Goal: Information Seeking & Learning: Learn about a topic

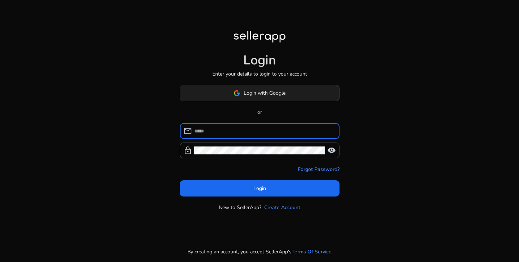
click at [258, 92] on span "Login with Google" at bounding box center [265, 93] width 42 height 8
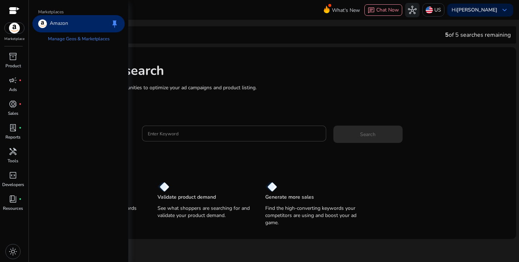
click at [15, 27] on img at bounding box center [14, 28] width 19 height 11
click at [65, 37] on link "Manage Geos & Marketplaces" at bounding box center [78, 38] width 73 height 13
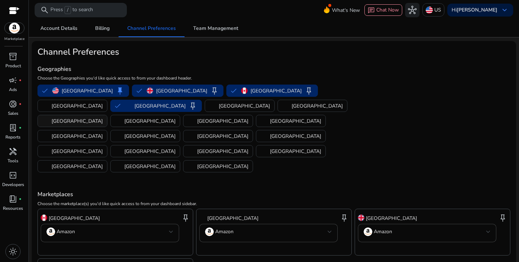
scroll to position [40, 0]
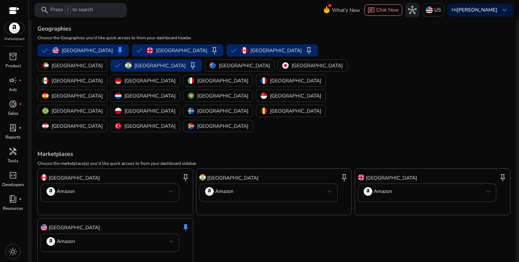
click at [243, 187] on mat-select-trigger "Amazon" at bounding box center [266, 191] width 123 height 9
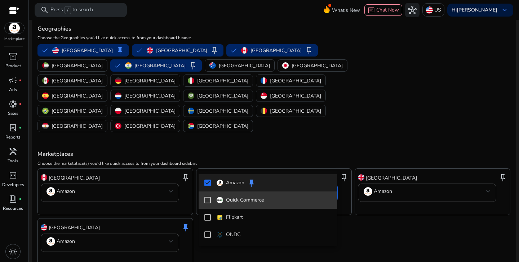
click at [205, 199] on mat-pseudo-checkbox at bounding box center [207, 200] width 6 height 6
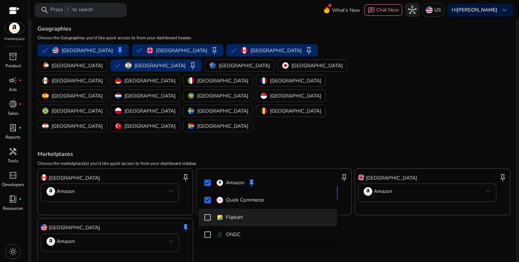
click at [209, 219] on mat-pseudo-checkbox at bounding box center [207, 217] width 6 height 6
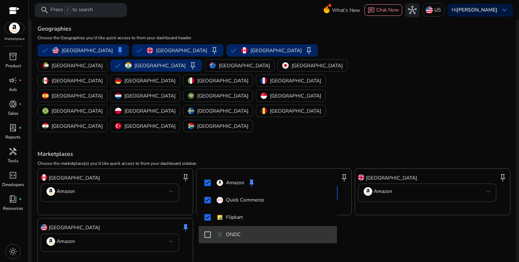
click at [209, 235] on mat-pseudo-checkbox at bounding box center [207, 235] width 6 height 6
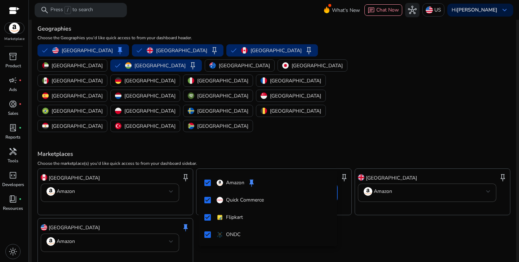
click at [374, 219] on div at bounding box center [259, 131] width 519 height 262
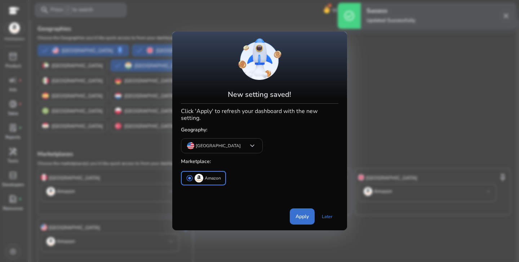
click at [300, 213] on span "Apply" at bounding box center [301, 217] width 13 height 8
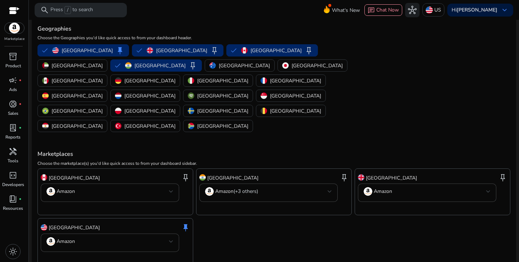
click at [18, 8] on div at bounding box center [14, 11] width 11 height 8
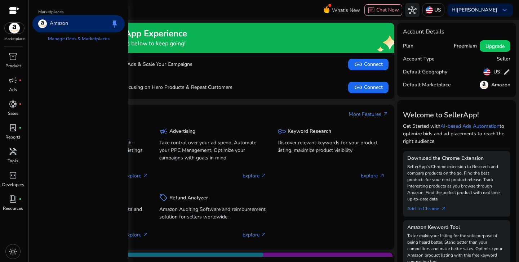
click at [21, 28] on img at bounding box center [14, 28] width 19 height 11
click at [99, 38] on link "Manage Geos & Marketplaces" at bounding box center [78, 38] width 73 height 13
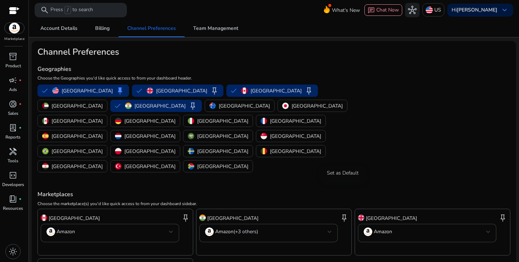
click at [345, 214] on span "keep" at bounding box center [344, 218] width 9 height 9
click at [184, 214] on span "keep" at bounding box center [185, 218] width 9 height 9
click at [342, 214] on span "keep" at bounding box center [344, 218] width 9 height 9
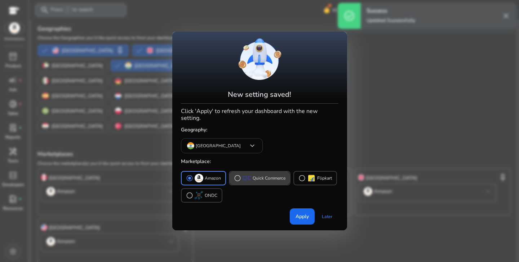
click at [260, 175] on p "Quick Commerce" at bounding box center [269, 179] width 33 height 8
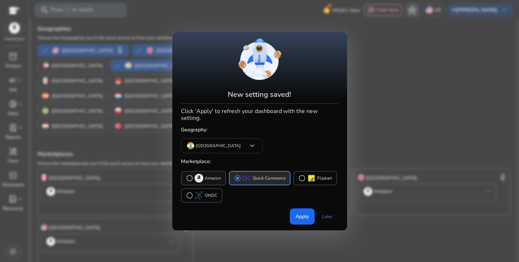
click at [214, 175] on p "Amazon" at bounding box center [213, 179] width 16 height 8
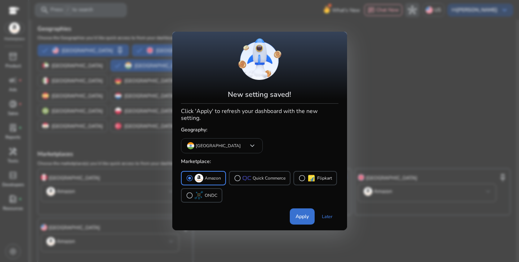
click at [302, 213] on span "Apply" at bounding box center [301, 217] width 13 height 8
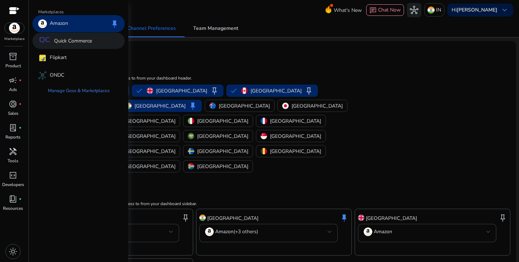
click at [75, 44] on p "Quick Commerce" at bounding box center [73, 41] width 38 height 8
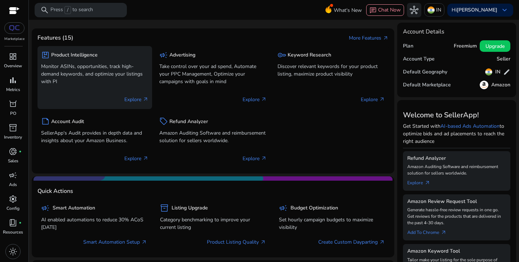
click at [84, 74] on p "Monitor ASINs, opportunities, track high-demand keywords, and optimize your lis…" at bounding box center [94, 74] width 107 height 23
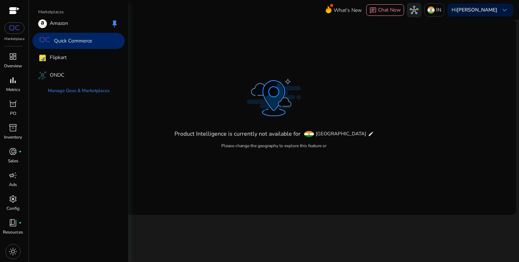
click at [14, 27] on img at bounding box center [14, 28] width 13 height 6
click at [58, 41] on p "Quick Commerce" at bounding box center [73, 41] width 38 height 8
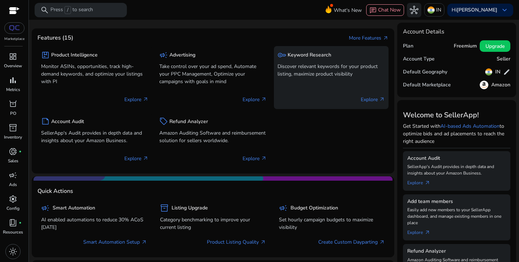
click at [317, 78] on div "key Keyword Research Discover relevant keywords for your product listing, maxim…" at bounding box center [330, 65] width 107 height 30
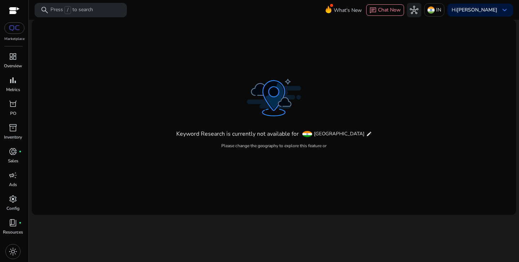
click at [13, 22] on div at bounding box center [14, 28] width 20 height 12
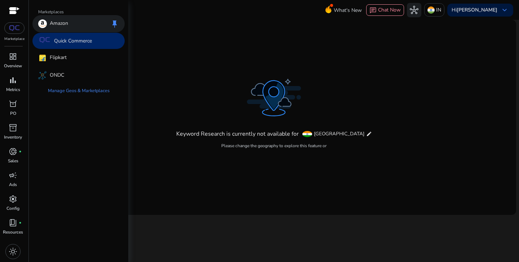
click at [73, 27] on div "Amazon keep" at bounding box center [78, 23] width 92 height 17
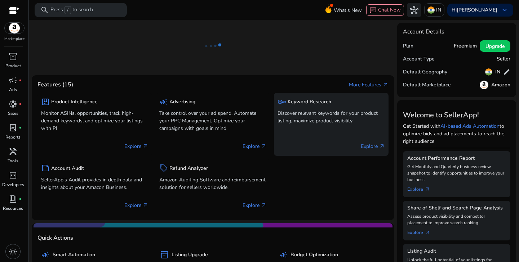
click at [325, 107] on div "key Keyword Research Discover relevant keywords for your product listing, maxim…" at bounding box center [330, 112] width 107 height 30
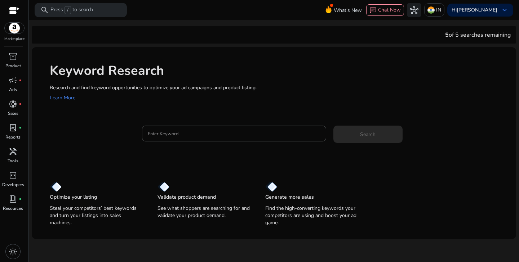
click at [221, 125] on mat-card "Enter Keyword Search" at bounding box center [283, 137] width 466 height 35
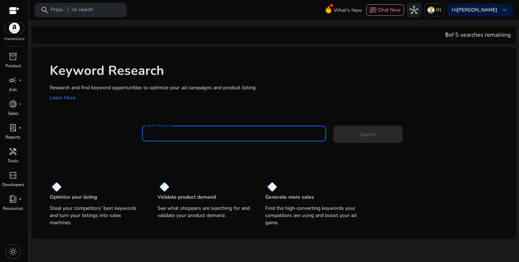
click at [219, 137] on input "Enter Keyword" at bounding box center [234, 134] width 173 height 8
click at [15, 26] on img at bounding box center [14, 28] width 19 height 11
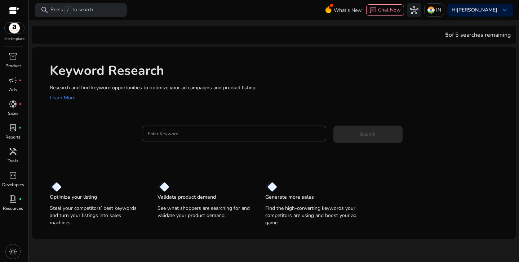
click at [205, 137] on input "Enter Keyword" at bounding box center [234, 134] width 173 height 8
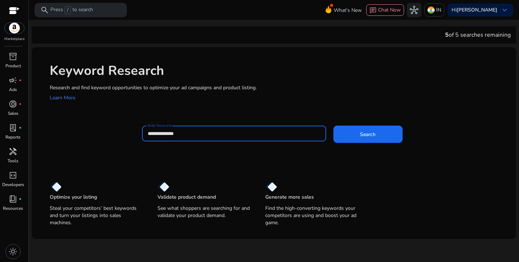
type input "**********"
click at [333, 126] on button "Search" at bounding box center [367, 134] width 69 height 17
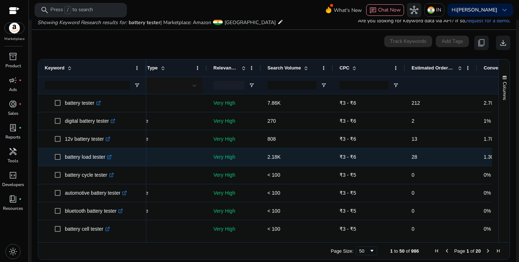
scroll to position [0, 91]
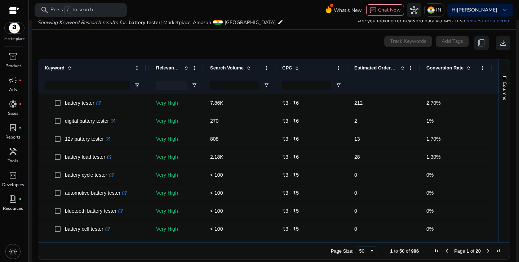
click at [442, 68] on span "Conversion Rate" at bounding box center [444, 67] width 37 height 5
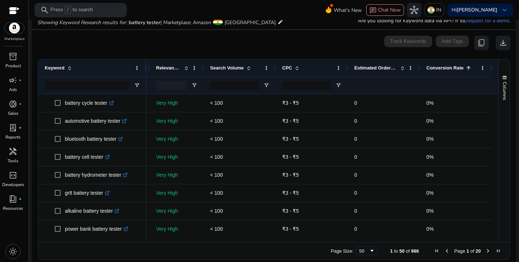
click at [442, 68] on span "Conversion Rate" at bounding box center [444, 67] width 37 height 5
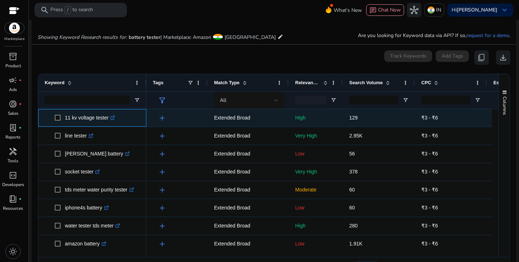
click at [113, 118] on icon at bounding box center [113, 118] width 4 height 4
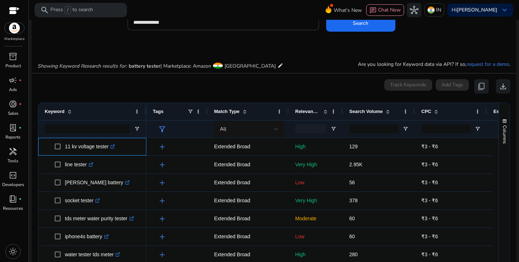
scroll to position [0, 0]
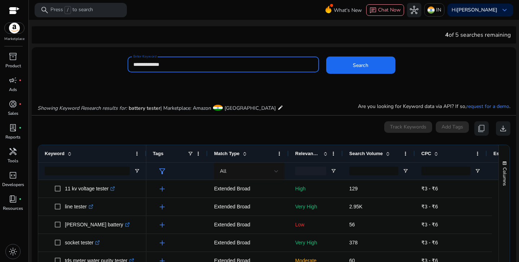
click at [227, 64] on input "**********" at bounding box center [223, 65] width 180 height 8
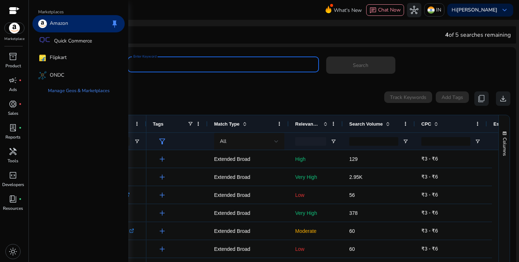
click at [17, 27] on img at bounding box center [14, 28] width 19 height 11
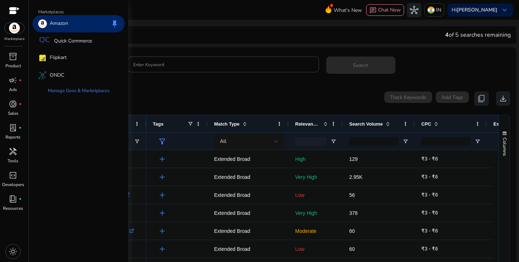
click at [50, 23] on p "Amazon" at bounding box center [59, 23] width 18 height 9
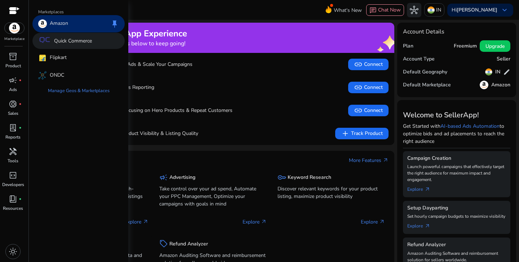
click at [56, 43] on p "Quick Commerce" at bounding box center [73, 41] width 38 height 8
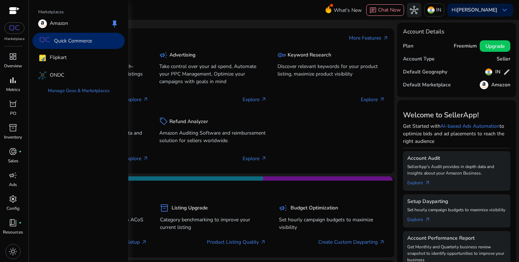
click at [16, 27] on img at bounding box center [14, 28] width 13 height 6
click at [87, 19] on div "Amazon keep" at bounding box center [78, 23] width 92 height 17
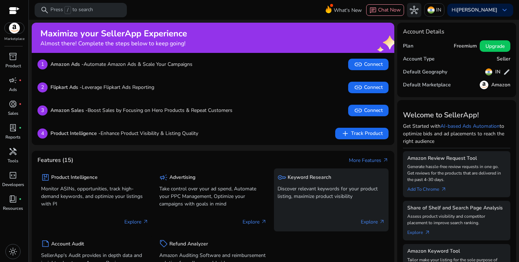
click at [305, 182] on div "key Keyword Research" at bounding box center [330, 177] width 107 height 10
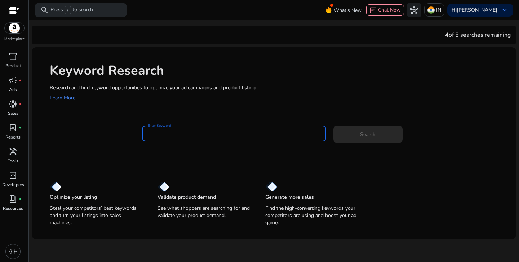
click at [257, 130] on input "Enter Keyword" at bounding box center [234, 134] width 173 height 8
type input "*"
type input "*********"
click at [333, 126] on button "Search" at bounding box center [367, 134] width 69 height 17
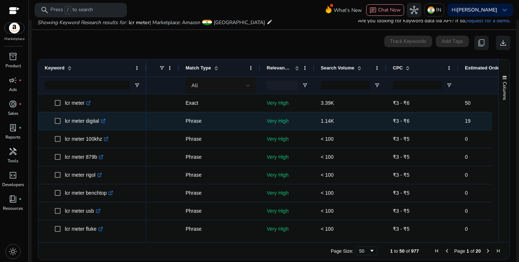
scroll to position [0, 39]
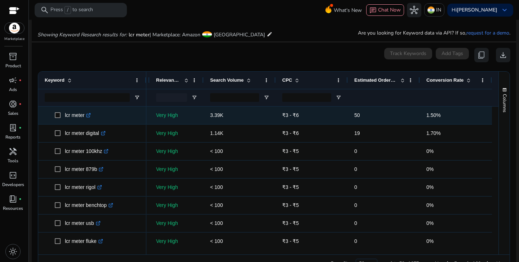
click at [91, 116] on icon ".st0{fill:#2c8af8}" at bounding box center [88, 115] width 5 height 5
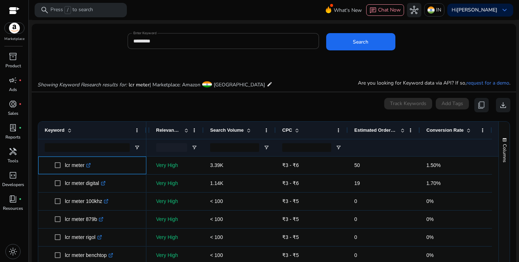
scroll to position [30, 0]
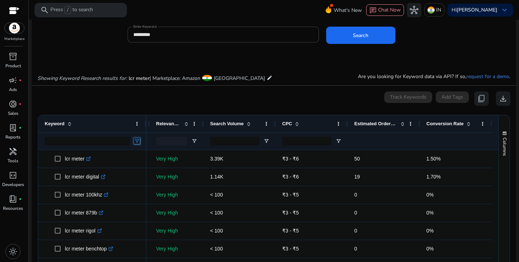
click at [136, 141] on span "Open Filter Menu" at bounding box center [137, 141] width 6 height 6
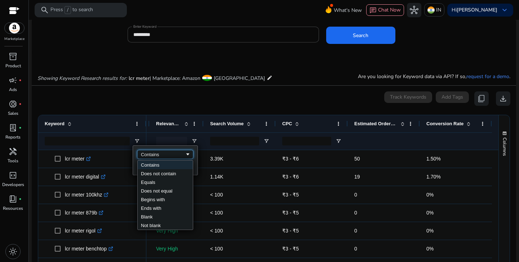
click at [164, 155] on div "Contains" at bounding box center [163, 154] width 44 height 5
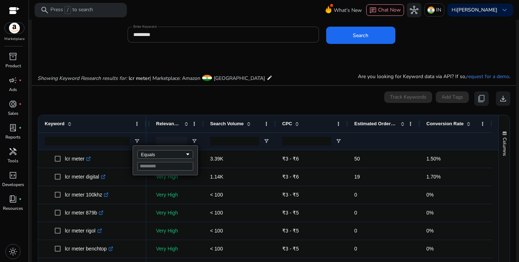
click at [132, 92] on div "0 keyword(s) selected Track Keywords Add Tags content_copy download" at bounding box center [273, 99] width 473 height 14
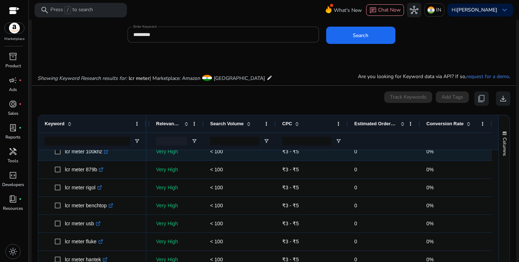
scroll to position [107, 0]
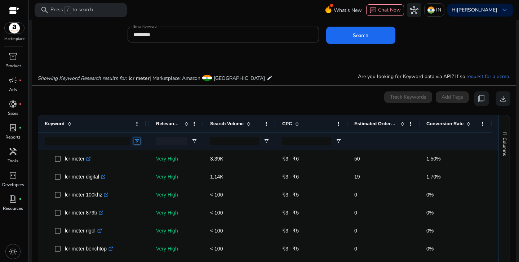
click at [135, 139] on span "Open Filter Menu" at bounding box center [137, 141] width 6 height 6
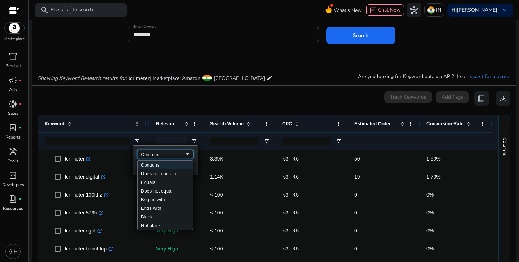
click at [154, 156] on div "Contains" at bounding box center [163, 154] width 44 height 5
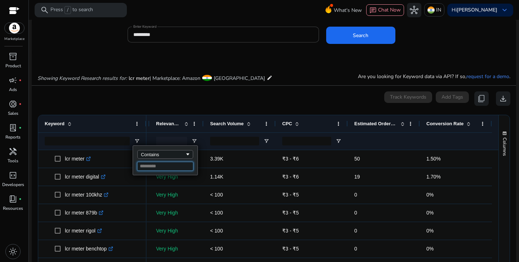
click at [155, 168] on input "Filter Value" at bounding box center [165, 166] width 56 height 9
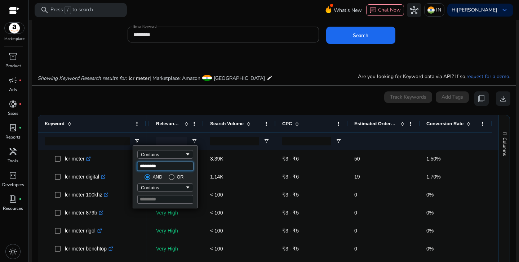
type input "*********"
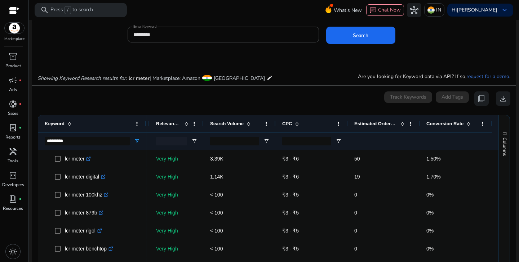
click at [167, 91] on mat-card "0 keyword(s) selected Track Keywords Add Tags content_copy download 1 to 11 of …" at bounding box center [274, 206] width 484 height 240
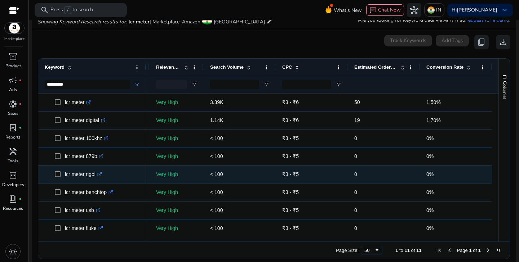
scroll to position [86, 0]
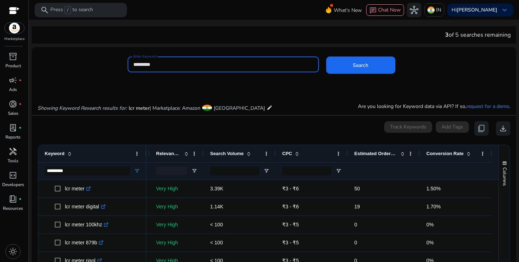
click at [190, 61] on input "*********" at bounding box center [223, 65] width 180 height 8
click at [326, 57] on button "Search" at bounding box center [360, 65] width 69 height 17
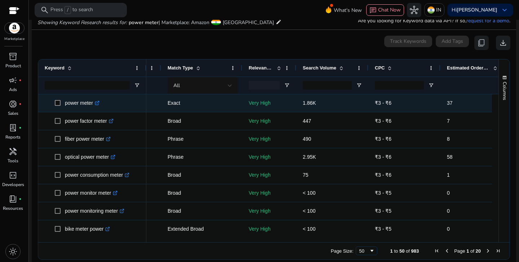
scroll to position [0, 69]
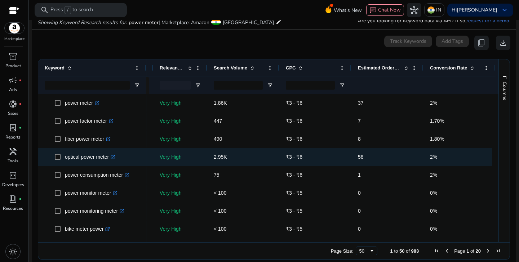
click at [115, 157] on icon at bounding box center [113, 156] width 3 height 3
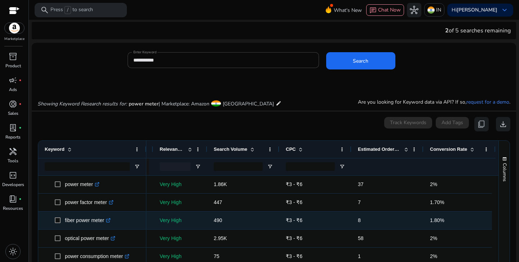
click at [111, 220] on icon ".st0{fill:#2c8af8}" at bounding box center [108, 220] width 5 height 5
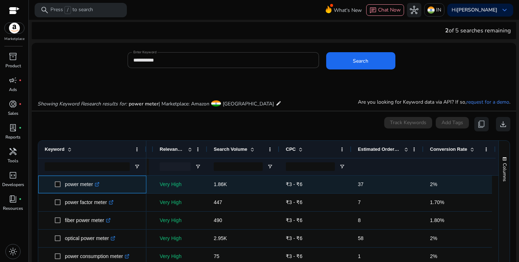
click at [98, 186] on icon ".st0{fill:#2c8af8}" at bounding box center [97, 184] width 5 height 5
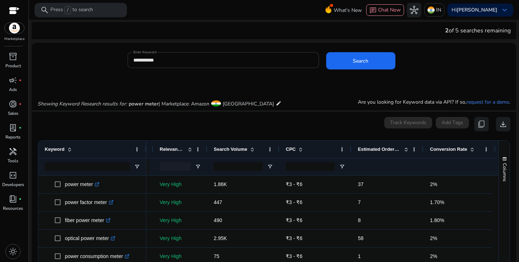
click at [211, 63] on input "**********" at bounding box center [223, 60] width 180 height 8
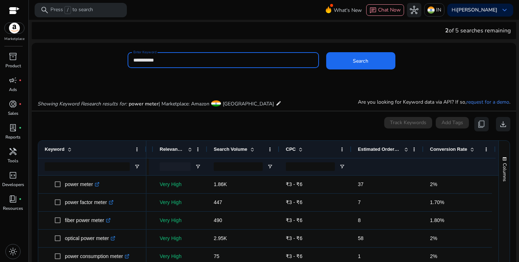
click at [211, 63] on input "**********" at bounding box center [223, 60] width 180 height 8
click at [326, 52] on button "Search" at bounding box center [360, 60] width 69 height 17
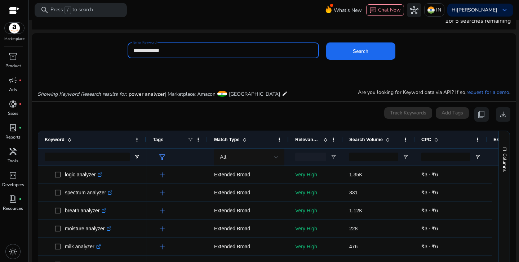
scroll to position [3, 0]
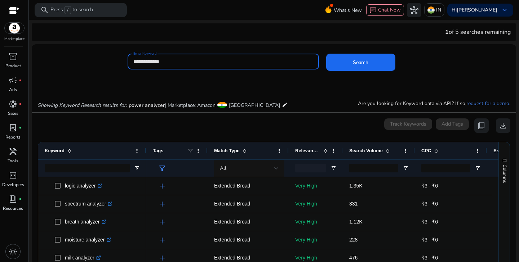
click at [164, 61] on input "**********" at bounding box center [223, 62] width 180 height 8
click at [227, 64] on input "**********" at bounding box center [223, 62] width 180 height 8
type input "**********"
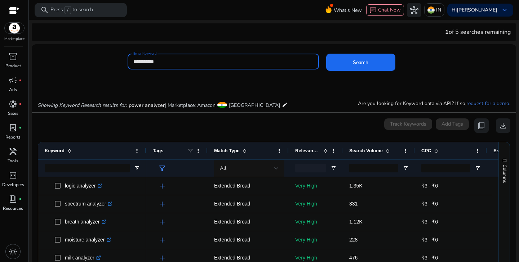
click at [326, 54] on button "Search" at bounding box center [360, 62] width 69 height 17
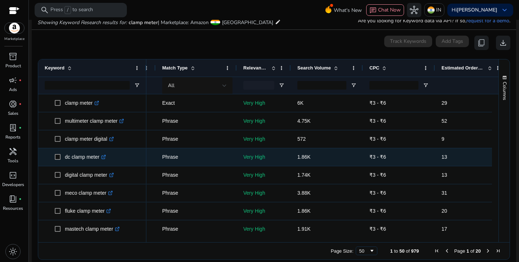
scroll to position [0, 74]
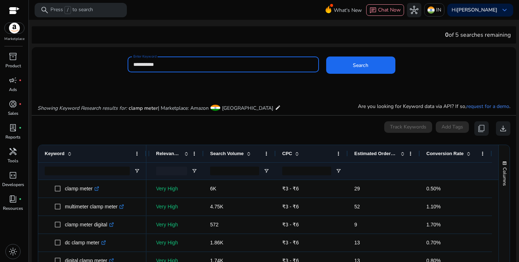
click at [222, 67] on input "**********" at bounding box center [223, 65] width 180 height 8
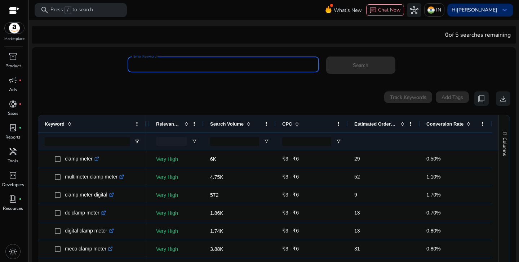
click at [480, 8] on b "[PERSON_NAME]" at bounding box center [477, 9] width 41 height 7
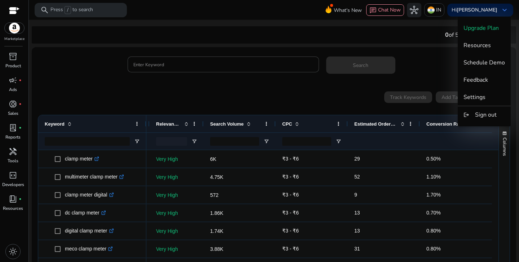
click at [215, 62] on div at bounding box center [259, 131] width 519 height 262
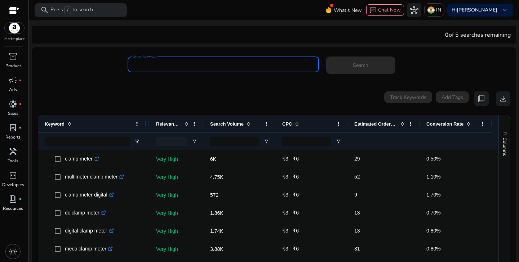
click at [215, 62] on input "Enter Keyword" at bounding box center [223, 65] width 180 height 8
click at [502, 6] on span "keyboard_arrow_down" at bounding box center [504, 10] width 9 height 9
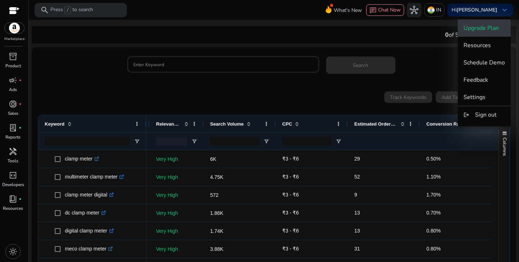
click at [480, 21] on button "Upgrade Plan" at bounding box center [484, 27] width 53 height 17
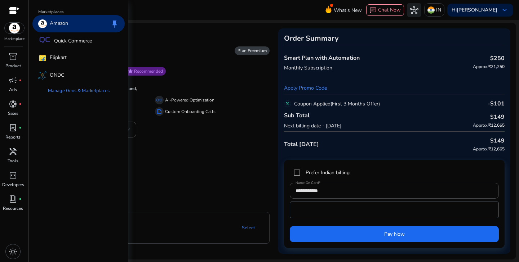
click at [48, 23] on div "Amazon" at bounding box center [53, 23] width 30 height 9
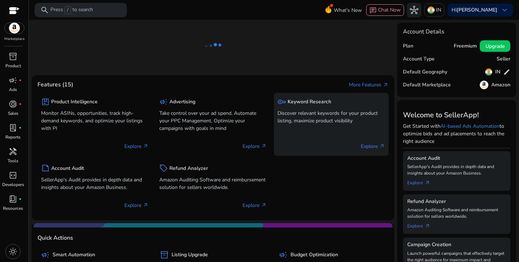
click at [310, 128] on div "key Keyword Research Discover relevant keywords for your product listing, maxim…" at bounding box center [331, 124] width 115 height 63
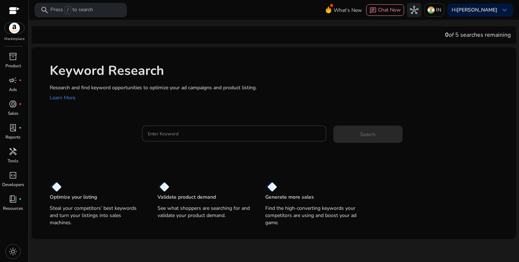
click at [248, 124] on mat-card "Enter Keyword Search" at bounding box center [283, 137] width 466 height 35
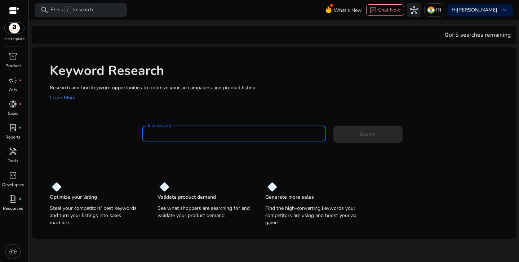
click at [247, 132] on input "Enter Keyword" at bounding box center [234, 134] width 173 height 8
type input "*****"
click at [333, 126] on button "Search" at bounding box center [367, 134] width 69 height 17
